Goal: Navigation & Orientation: Find specific page/section

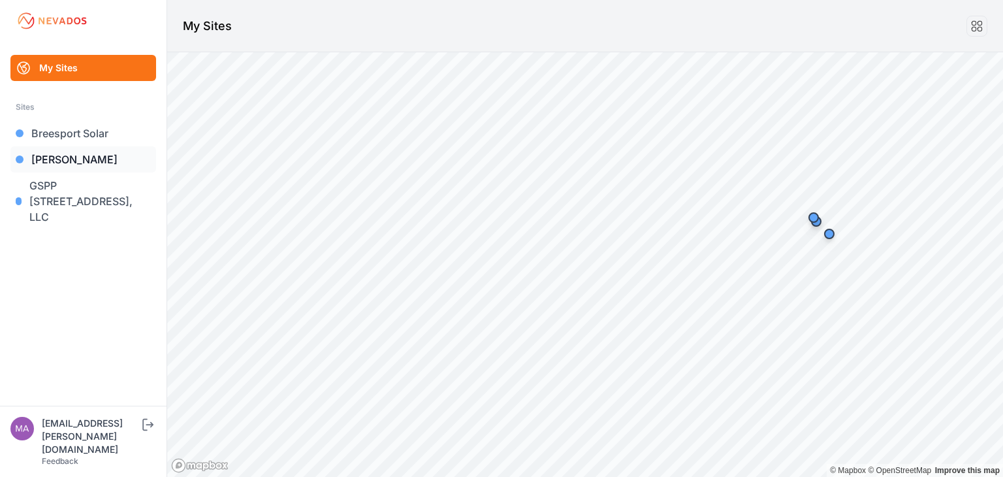
click at [48, 156] on link "[PERSON_NAME]" at bounding box center [83, 159] width 146 height 26
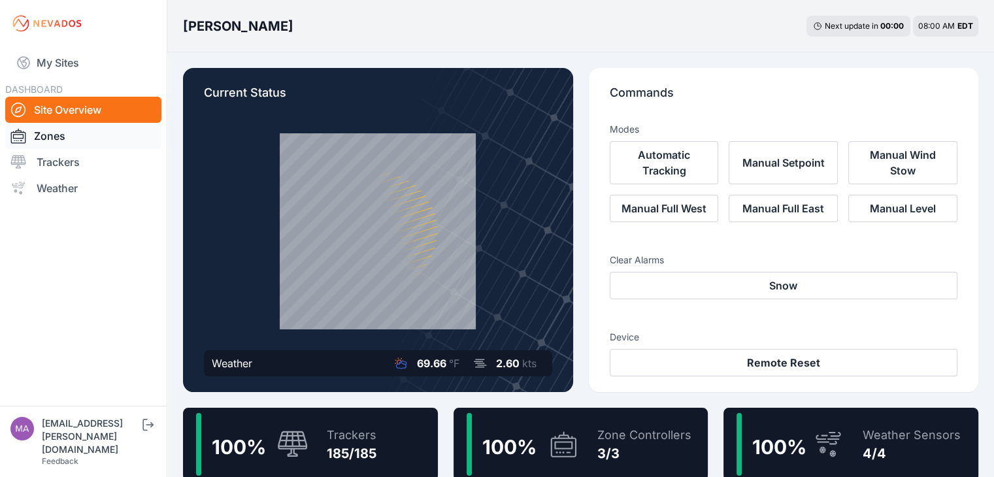
click at [59, 139] on link "Zones" at bounding box center [83, 136] width 156 height 26
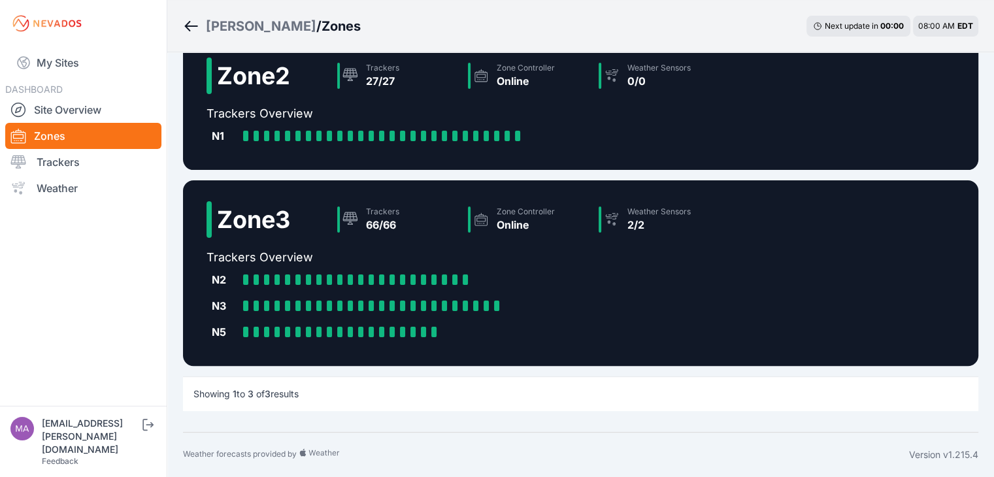
scroll to position [149, 0]
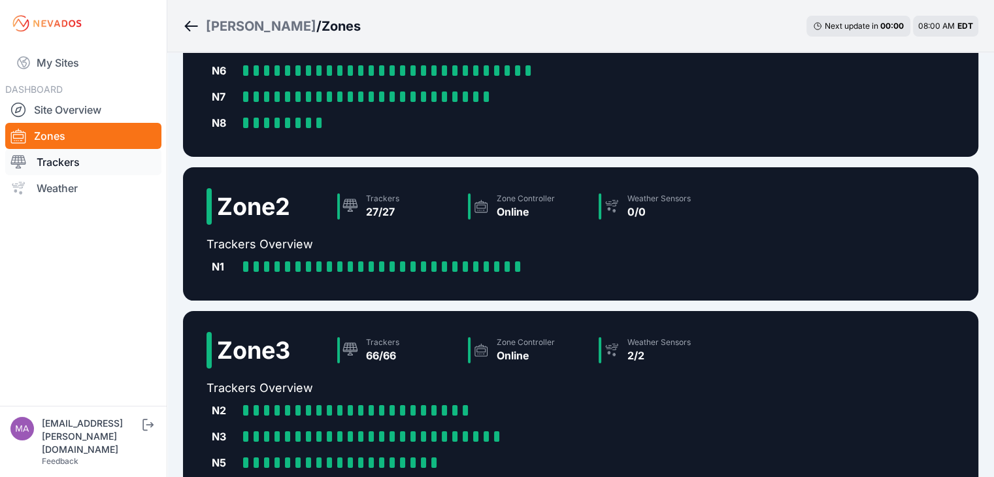
click at [64, 165] on link "Trackers" at bounding box center [83, 162] width 156 height 26
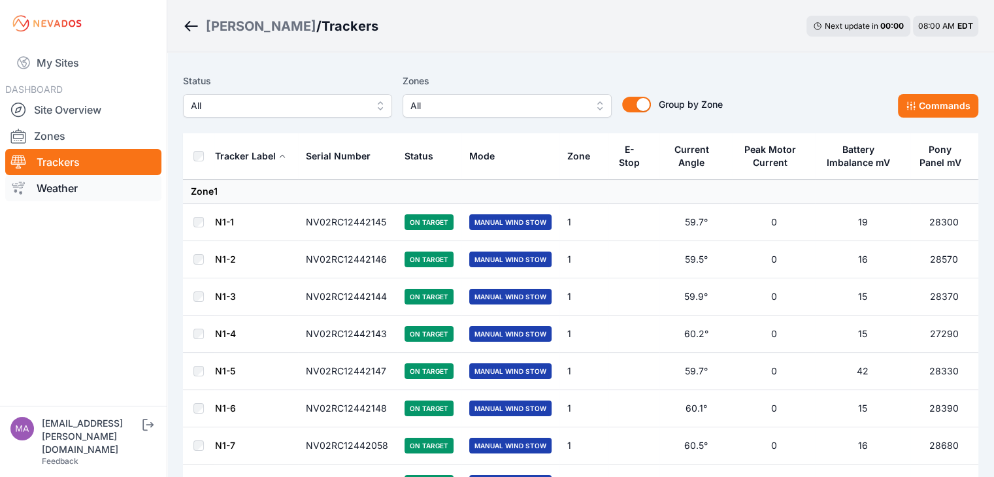
click at [81, 192] on link "Weather" at bounding box center [83, 188] width 156 height 26
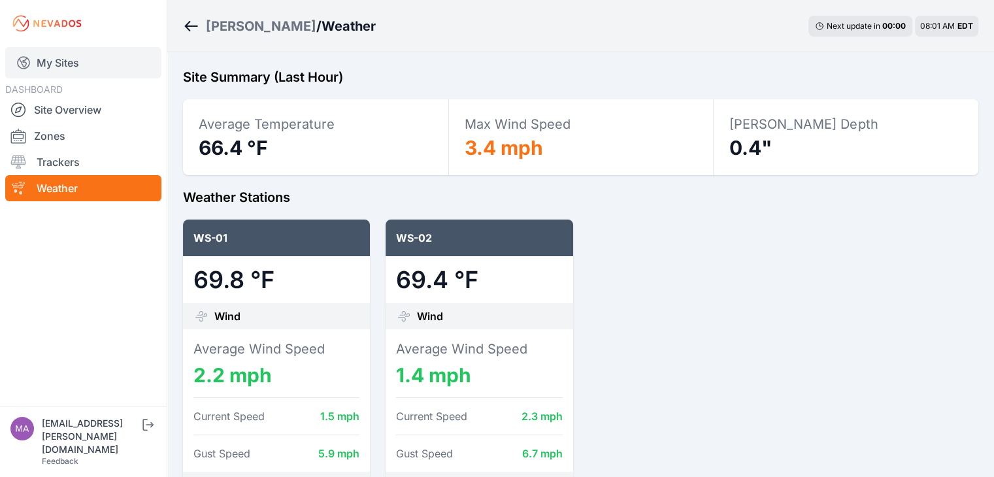
click at [57, 63] on link "My Sites" at bounding box center [83, 62] width 156 height 31
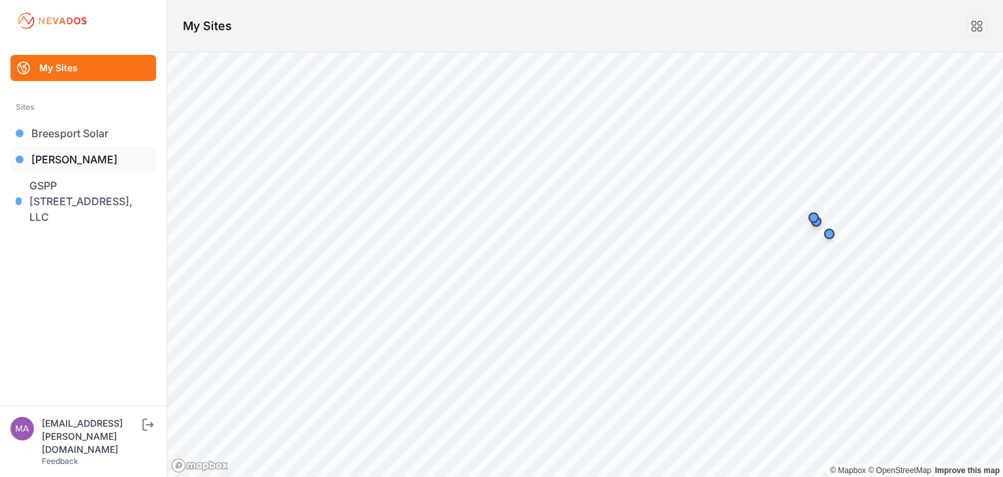
click at [52, 157] on link "[PERSON_NAME]" at bounding box center [83, 159] width 146 height 26
